Goal: Check status

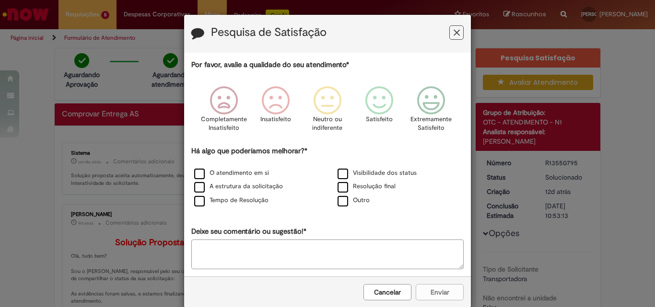
click at [449, 34] on button "Feedback" at bounding box center [456, 32] width 14 height 14
